Goal: Task Accomplishment & Management: Complete application form

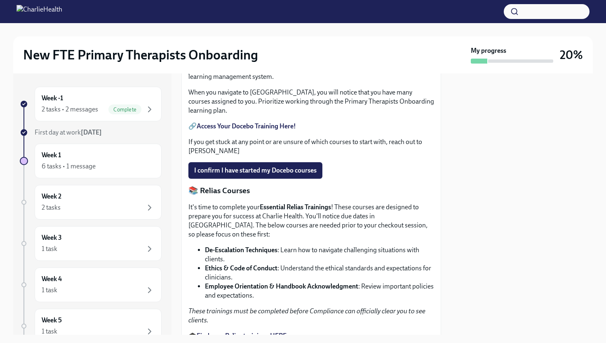
scroll to position [416, 0]
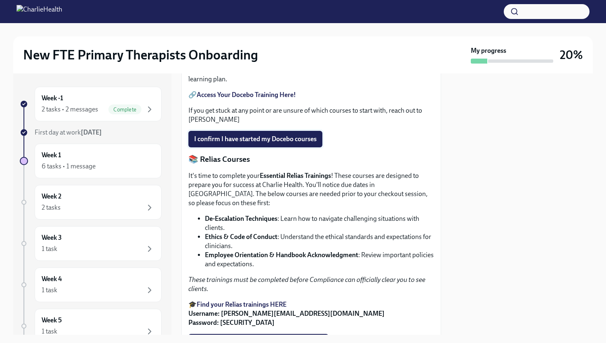
click at [275, 143] on span "I confirm I have started my Docebo courses" at bounding box center [255, 139] width 122 height 8
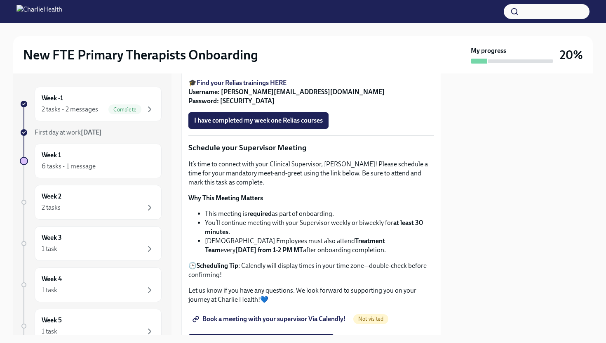
scroll to position [628, 0]
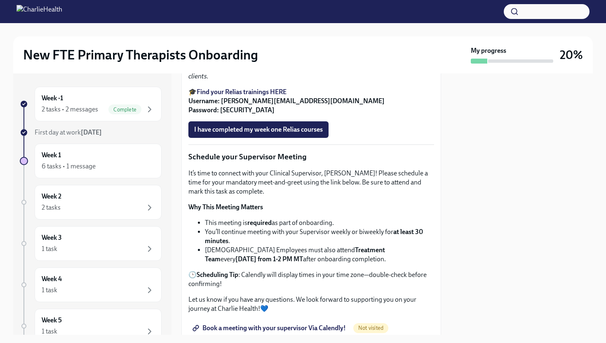
click at [253, 96] on strong "Find your Relias trainings HERE" at bounding box center [242, 92] width 90 height 8
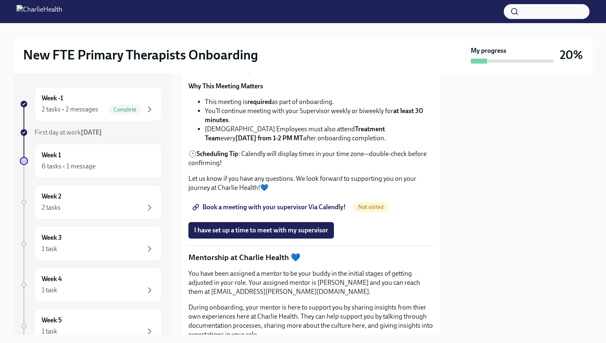
scroll to position [750, 0]
click at [318, 210] on span "Book a meeting with your supervisor Via Calendly!" at bounding box center [270, 206] width 152 height 8
click at [262, 210] on span "Book a meeting with your supervisor Via Calendly!" at bounding box center [270, 206] width 152 height 8
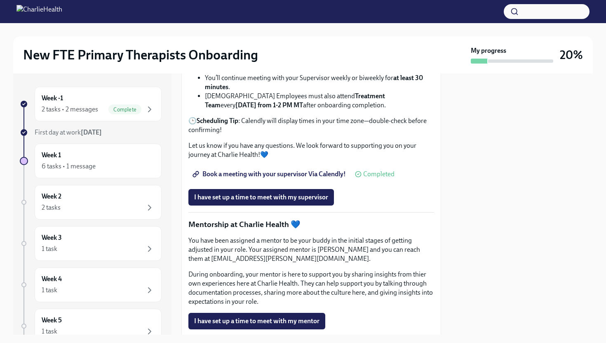
scroll to position [786, 0]
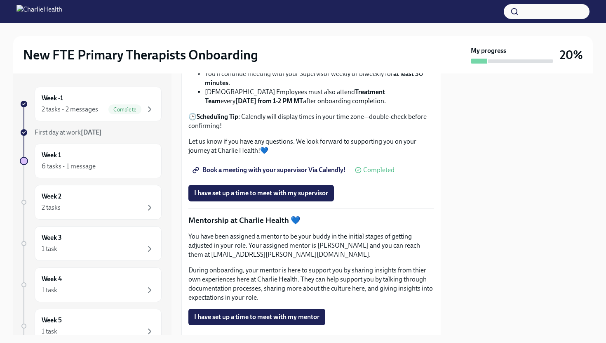
click at [386, 178] on div "Book a meeting with your supervisor Via Calendly! Completed" at bounding box center [291, 170] width 206 height 16
click at [260, 174] on span "Book a meeting with your supervisor Via Calendly!" at bounding box center [270, 170] width 152 height 8
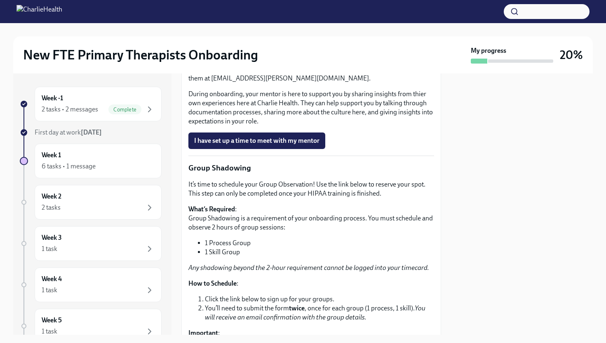
scroll to position [955, 0]
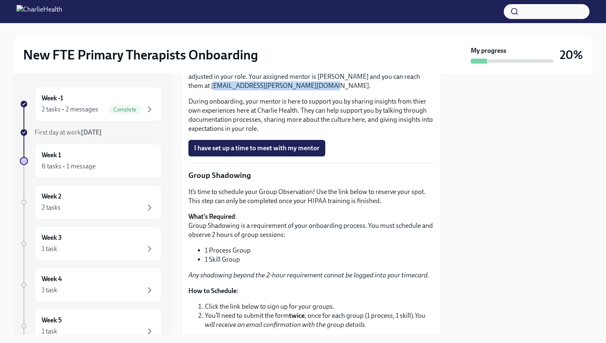
drag, startPoint x: 296, startPoint y: 157, endPoint x: 188, endPoint y: 157, distance: 108.4
copy p "[PERSON_NAME][EMAIL_ADDRESS][PERSON_NAME][DOMAIN_NAME]."
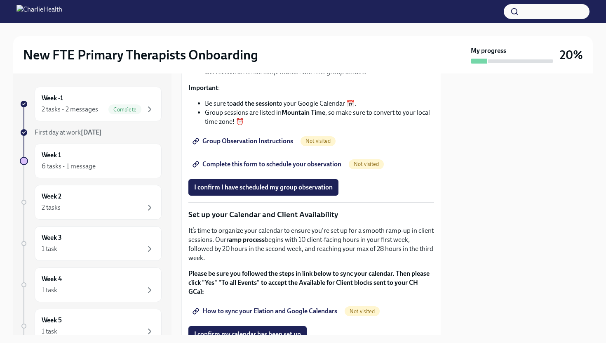
scroll to position [1209, 0]
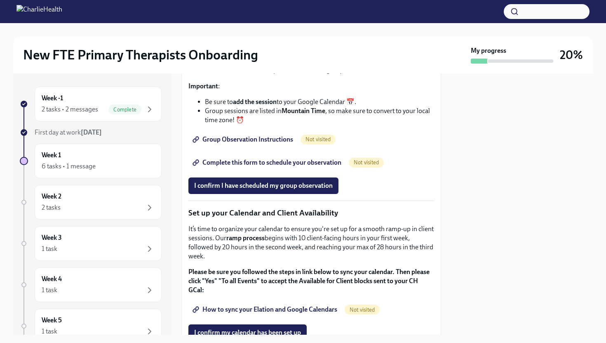
click at [284, 143] on span "Group Observation Instructions" at bounding box center [243, 139] width 99 height 8
click at [279, 167] on span "Complete this form to schedule your observation" at bounding box center [267, 162] width 147 height 8
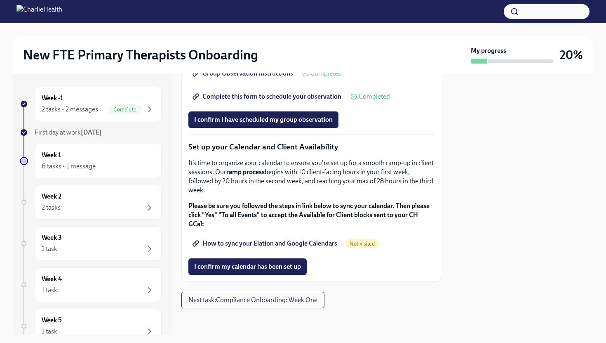
scroll to position [1335, 0]
click at [323, 124] on span "I confirm I have scheduled my group observation" at bounding box center [263, 119] width 139 height 8
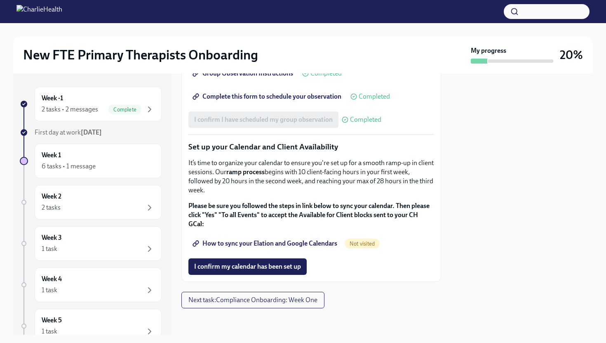
scroll to position [1343, 0]
click at [250, 247] on span "How to sync your Elation and Google Calendars" at bounding box center [265, 243] width 143 height 8
click at [263, 269] on span "I confirm my calendar has been set up" at bounding box center [247, 266] width 107 height 8
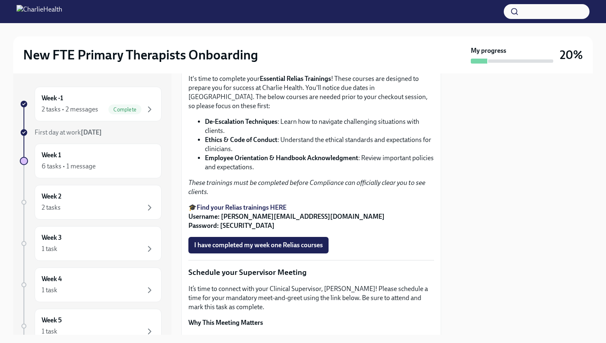
scroll to position [527, 0]
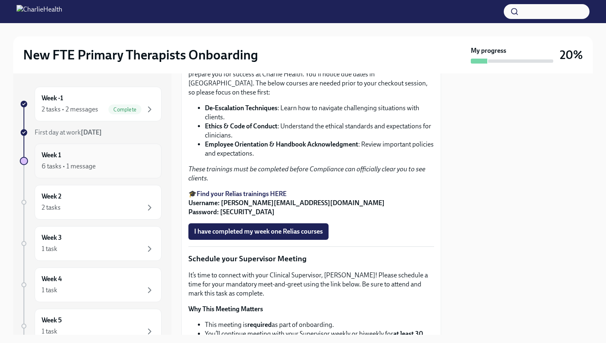
click at [123, 167] on div "6 tasks • 1 message" at bounding box center [98, 166] width 113 height 10
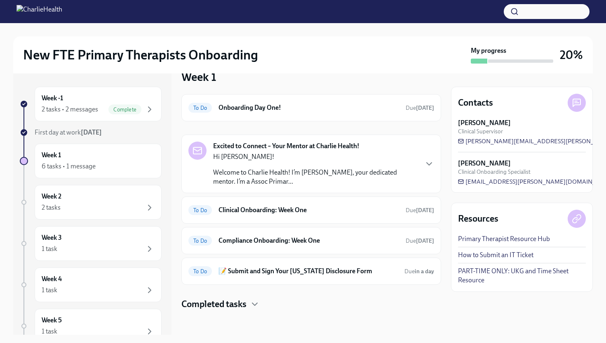
scroll to position [19, 0]
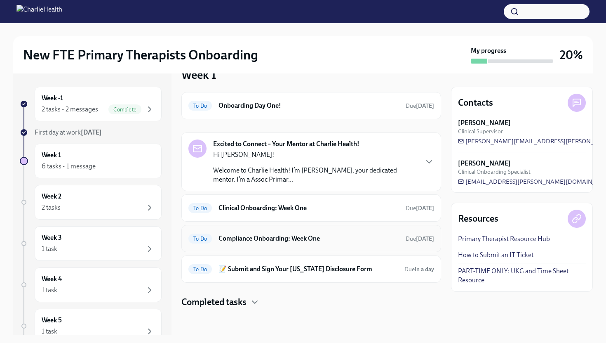
click at [198, 247] on div "To Do Compliance Onboarding: Week One Due [DATE]" at bounding box center [311, 238] width 260 height 27
click at [196, 237] on span "To Do" at bounding box center [200, 238] width 24 height 6
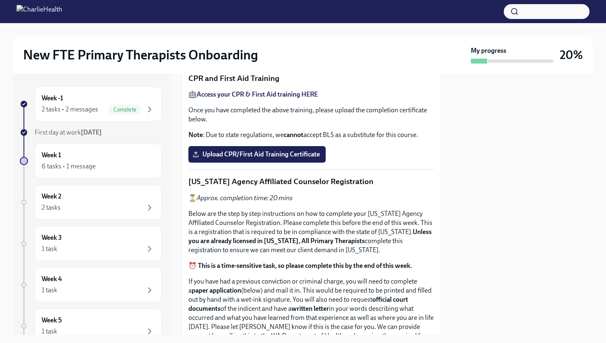
scroll to position [389, 0]
